Goal: Task Accomplishment & Management: Manage account settings

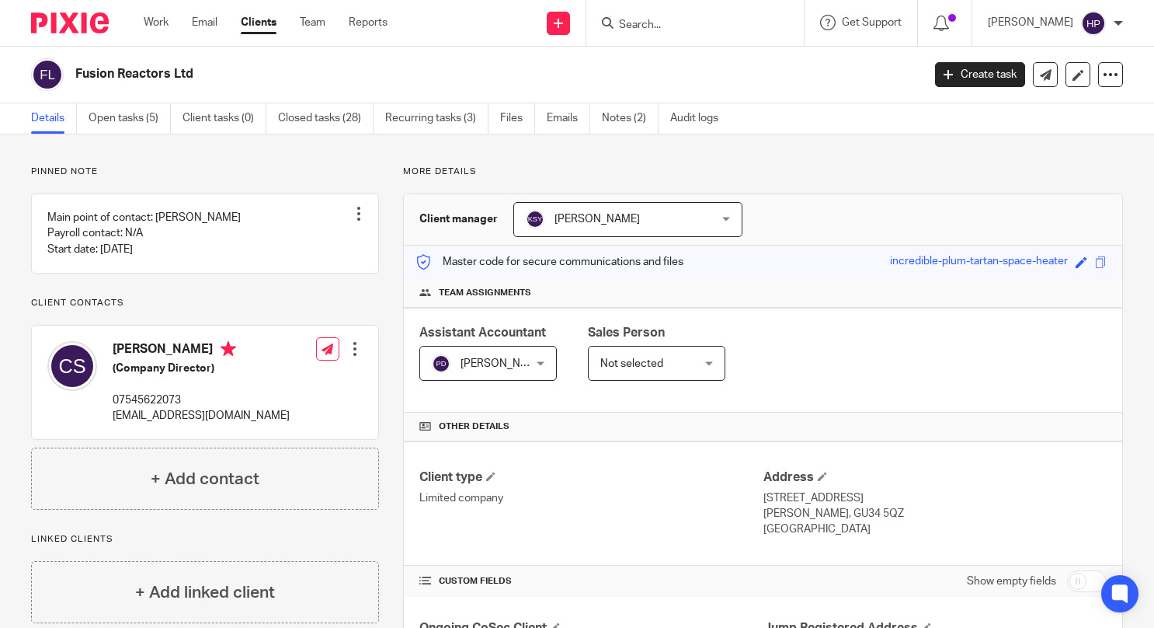
click at [705, 20] on input "Search" at bounding box center [688, 26] width 140 height 14
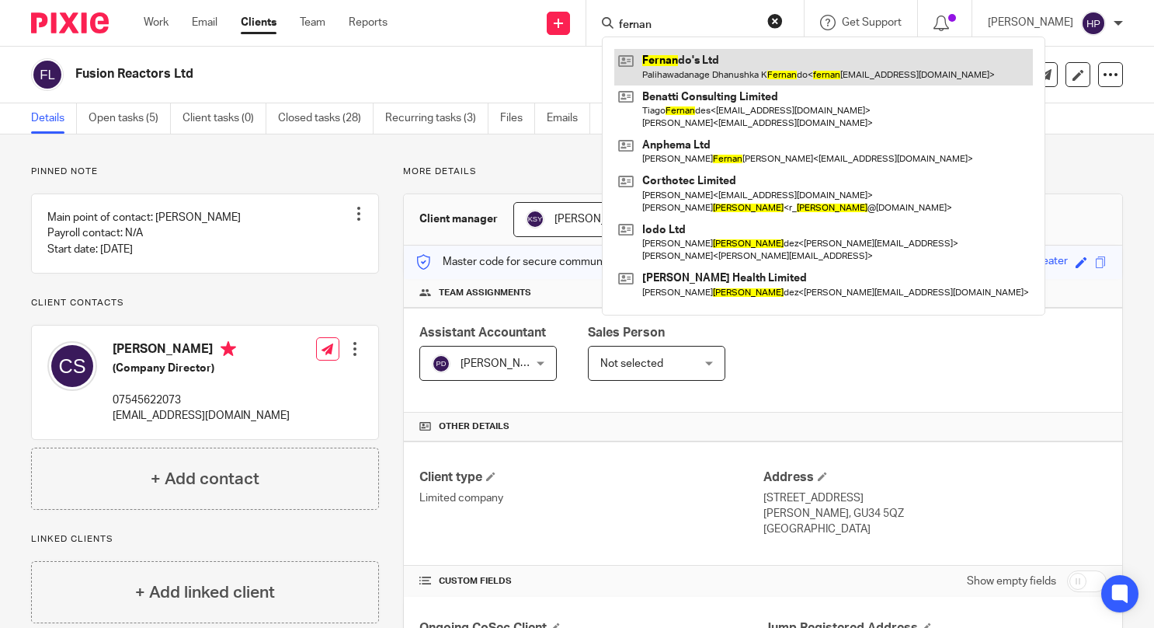
type input "fernan"
click at [708, 56] on link at bounding box center [823, 67] width 419 height 36
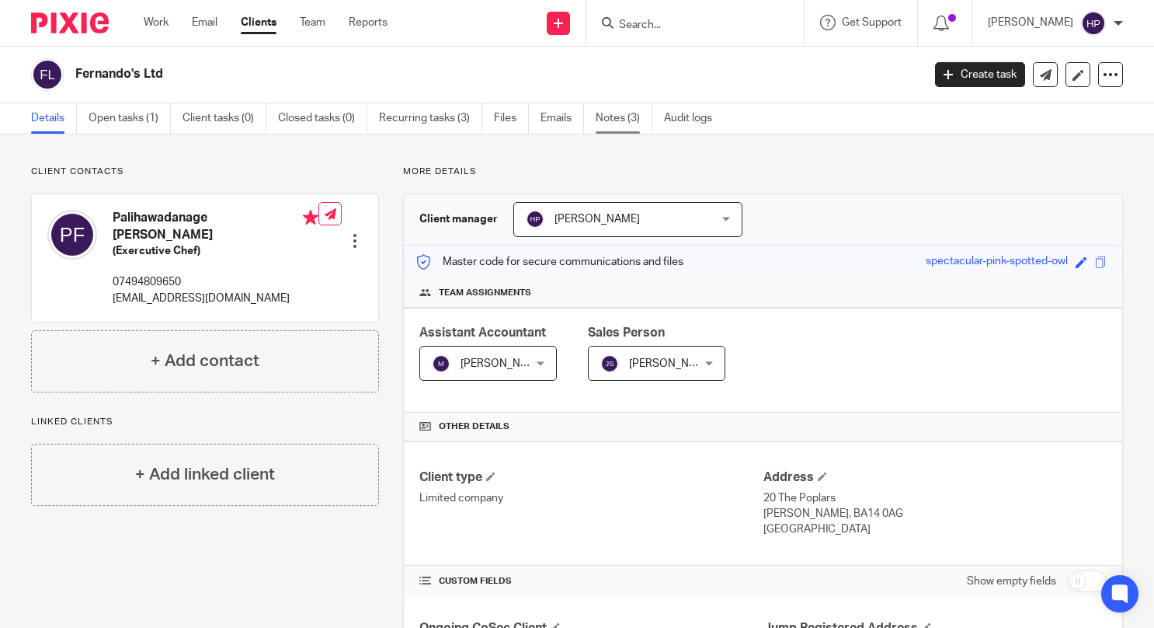
click at [613, 118] on link "Notes (3)" at bounding box center [624, 118] width 57 height 30
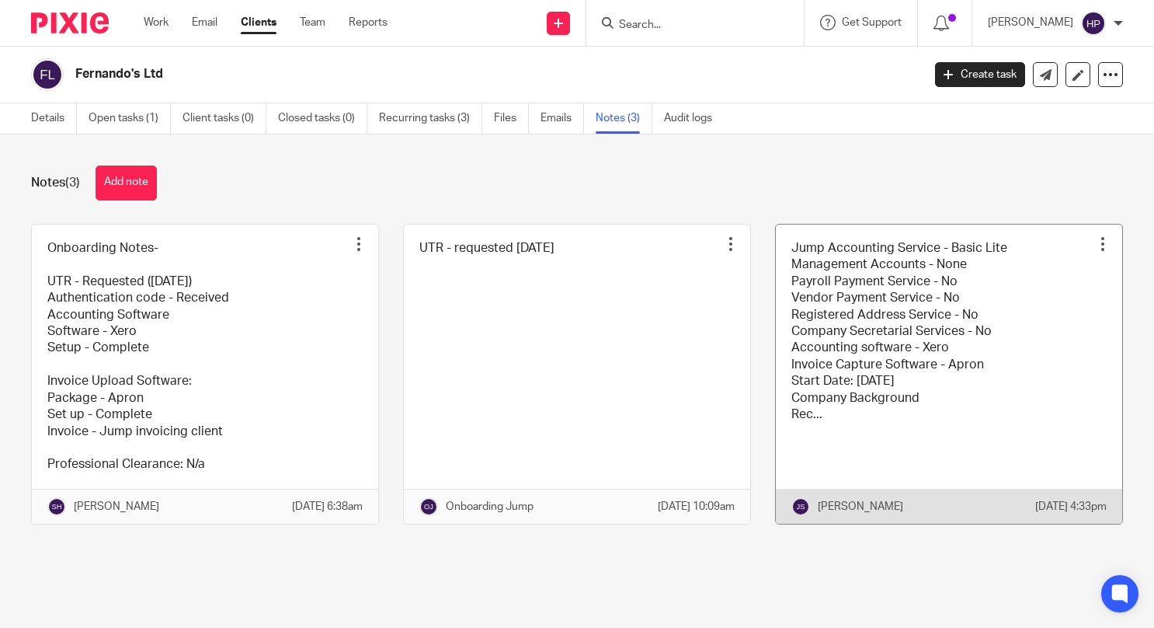
click at [848, 287] on link at bounding box center [949, 374] width 346 height 299
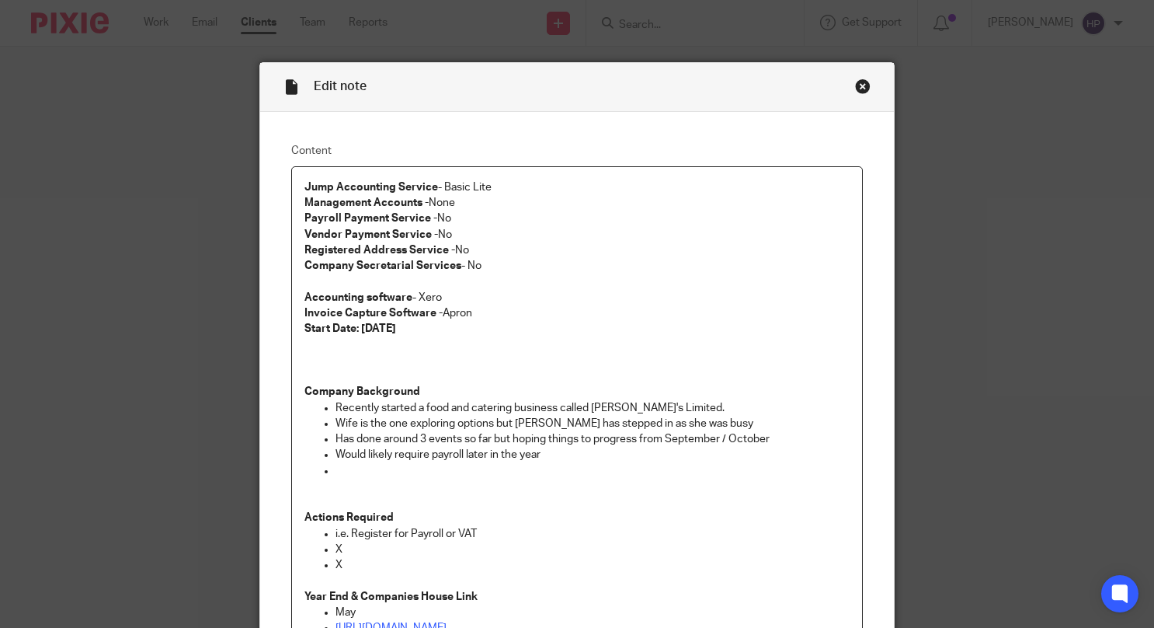
click at [855, 89] on div "Close this dialog window" at bounding box center [863, 86] width 16 height 16
